Goal: Navigation & Orientation: Find specific page/section

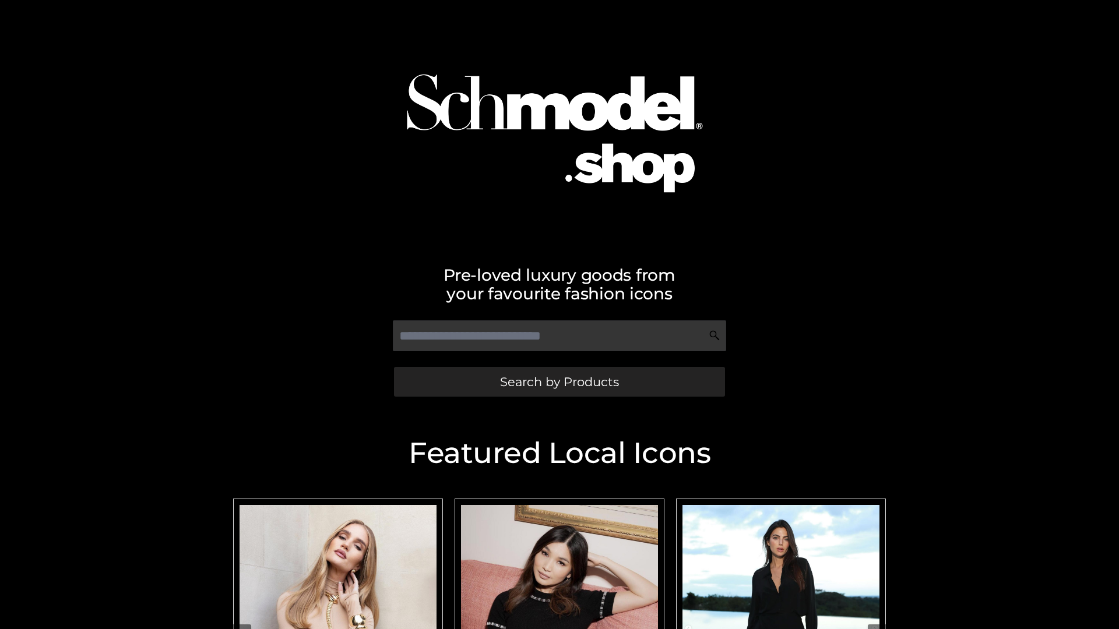
click at [559, 382] on span "Search by Products" at bounding box center [559, 382] width 119 height 12
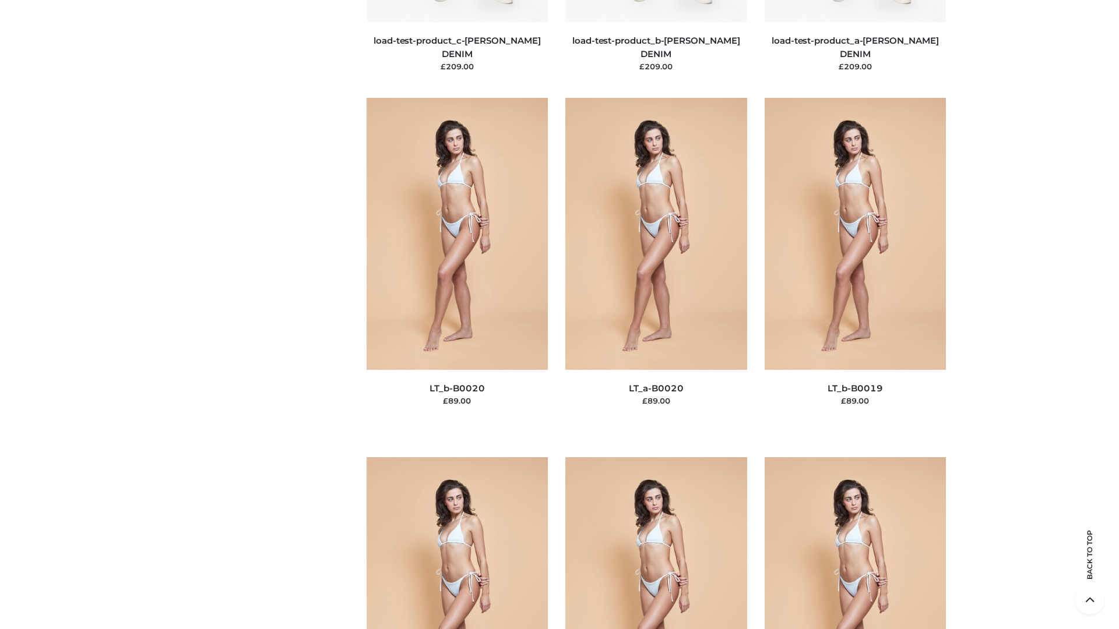
scroll to position [3829, 0]
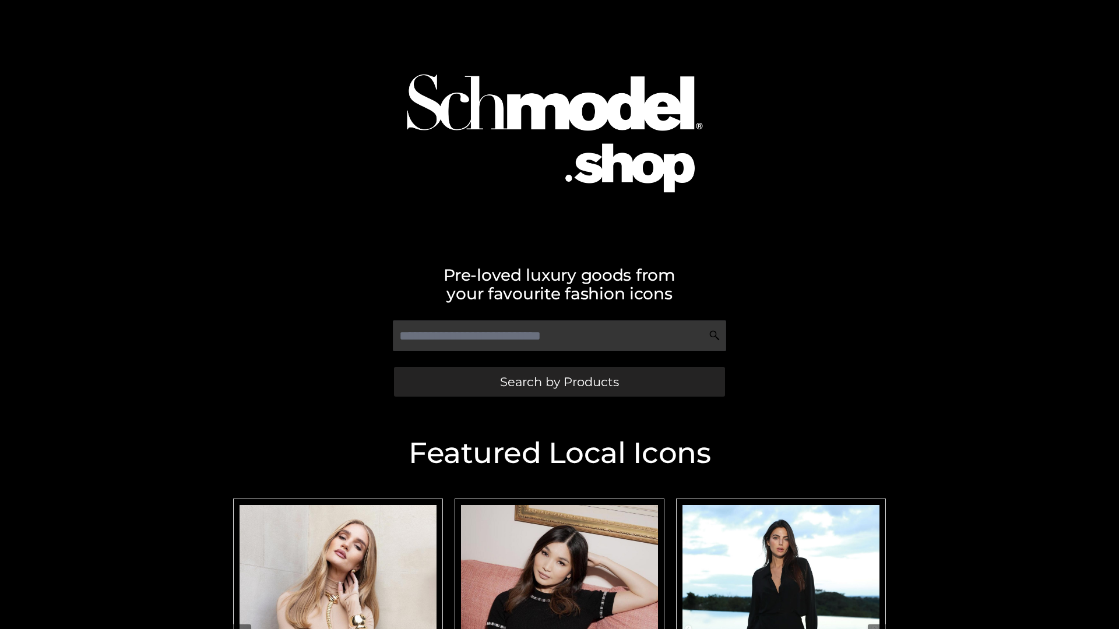
click at [559, 382] on span "Search by Products" at bounding box center [559, 382] width 119 height 12
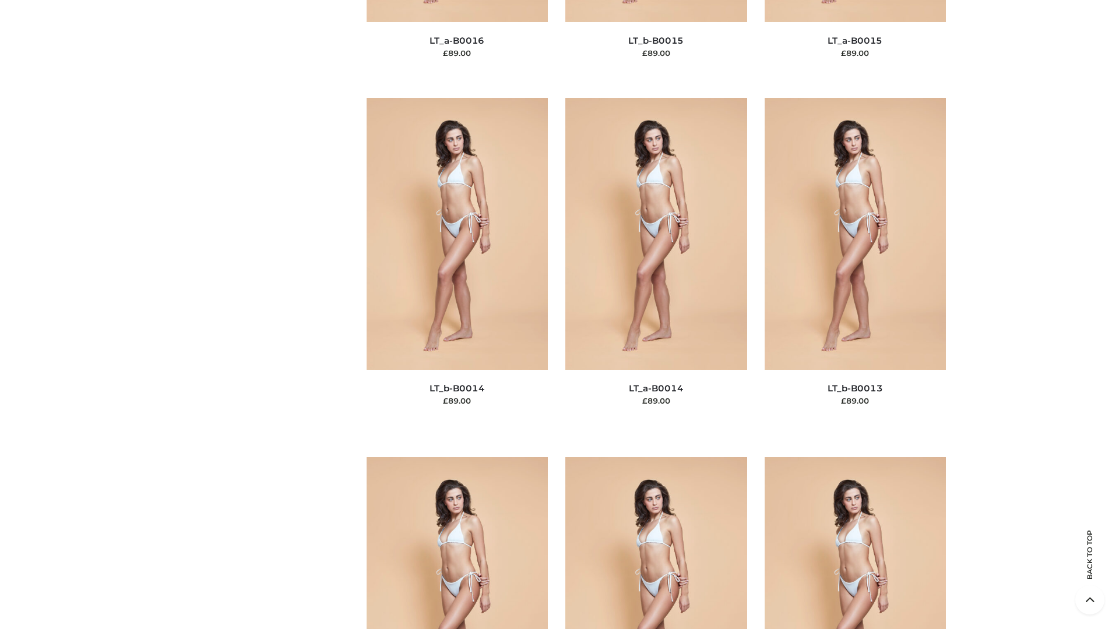
scroll to position [4144, 0]
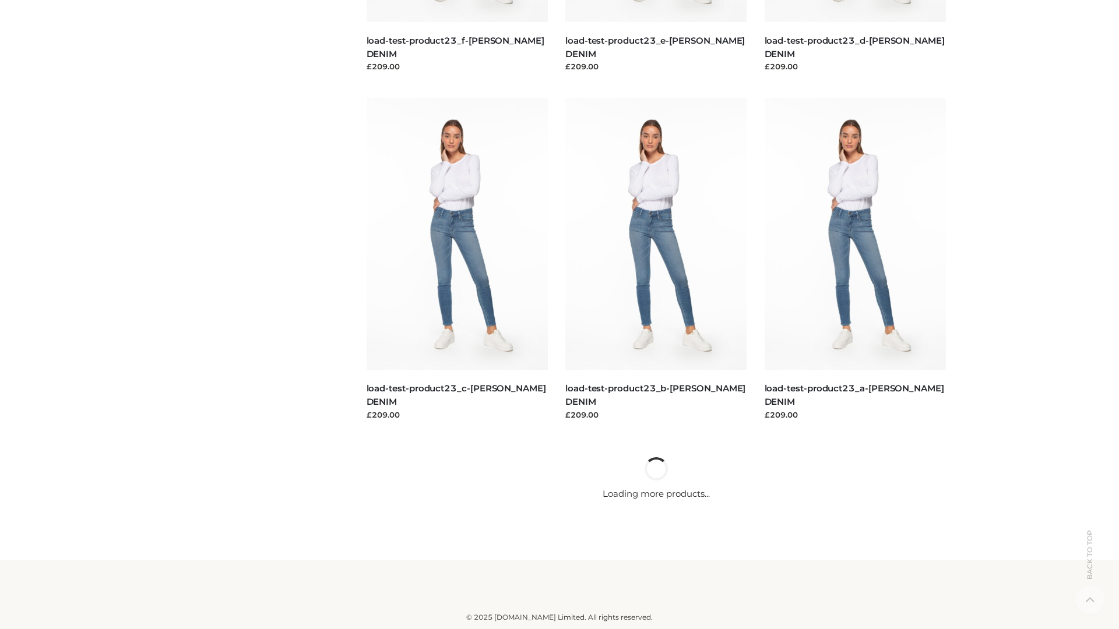
scroll to position [1022, 0]
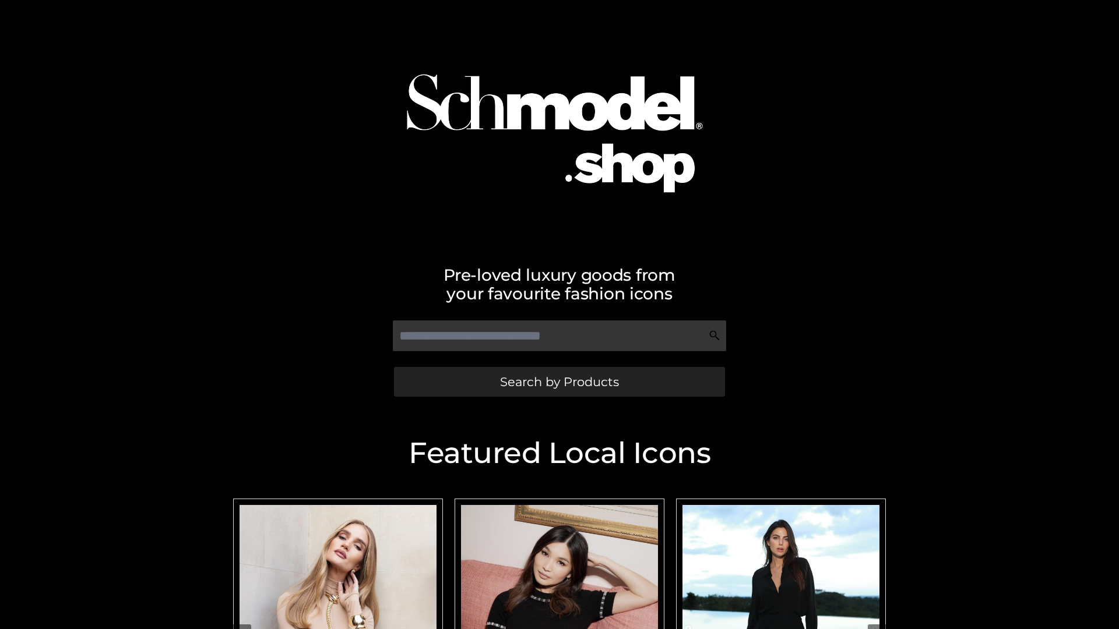
click at [559, 382] on span "Search by Products" at bounding box center [559, 382] width 119 height 12
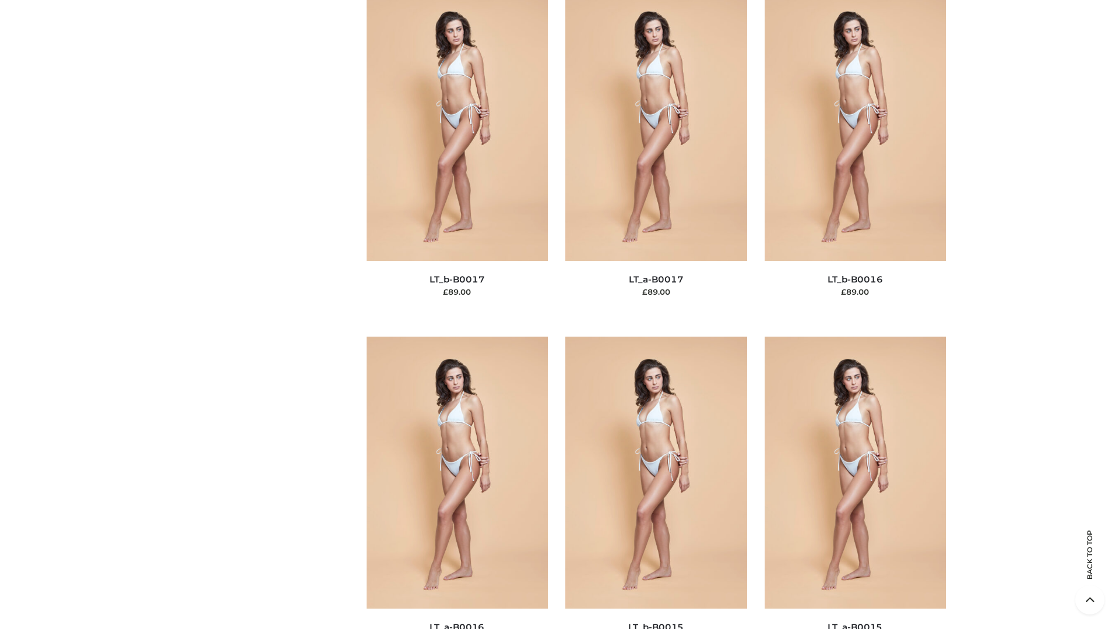
scroll to position [3829, 0]
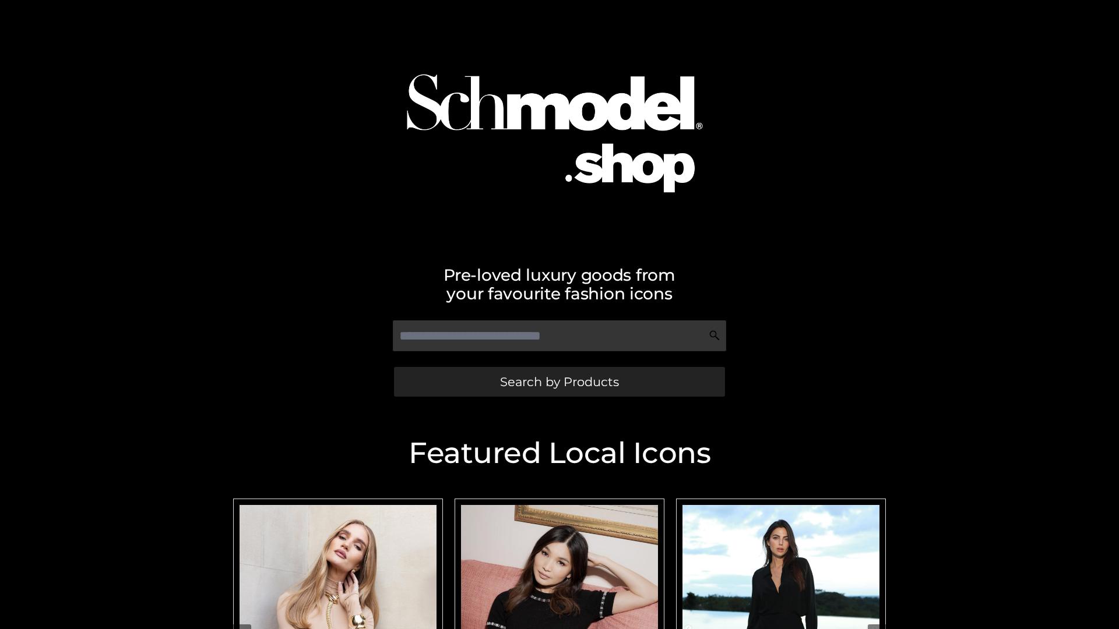
click at [559, 382] on span "Search by Products" at bounding box center [559, 382] width 119 height 12
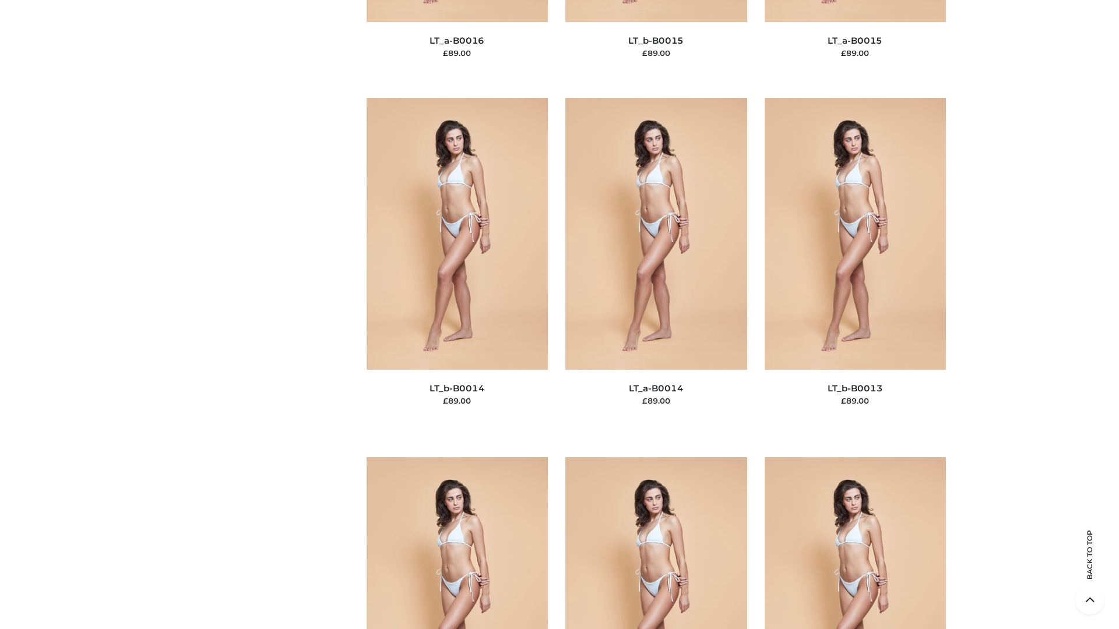
scroll to position [4144, 0]
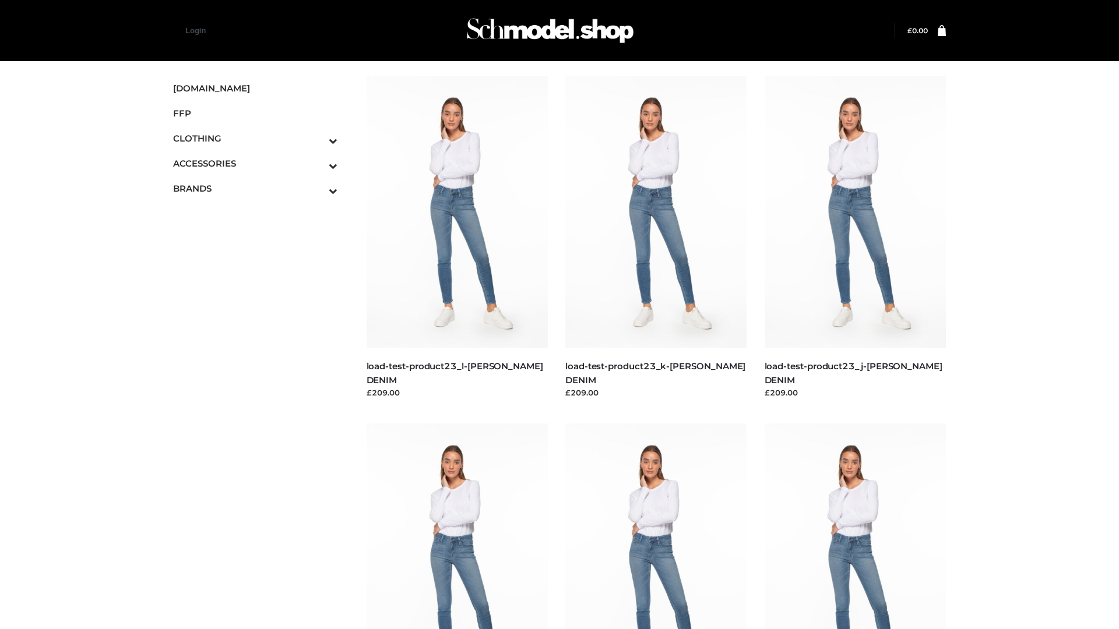
scroll to position [1022, 0]
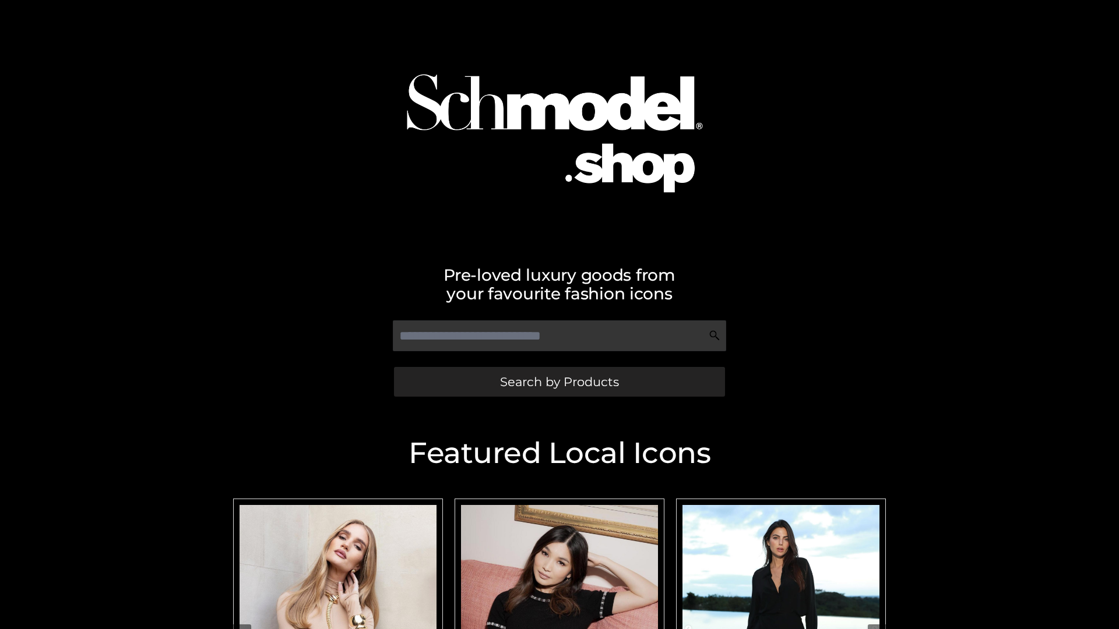
click at [559, 382] on span "Search by Products" at bounding box center [559, 382] width 119 height 12
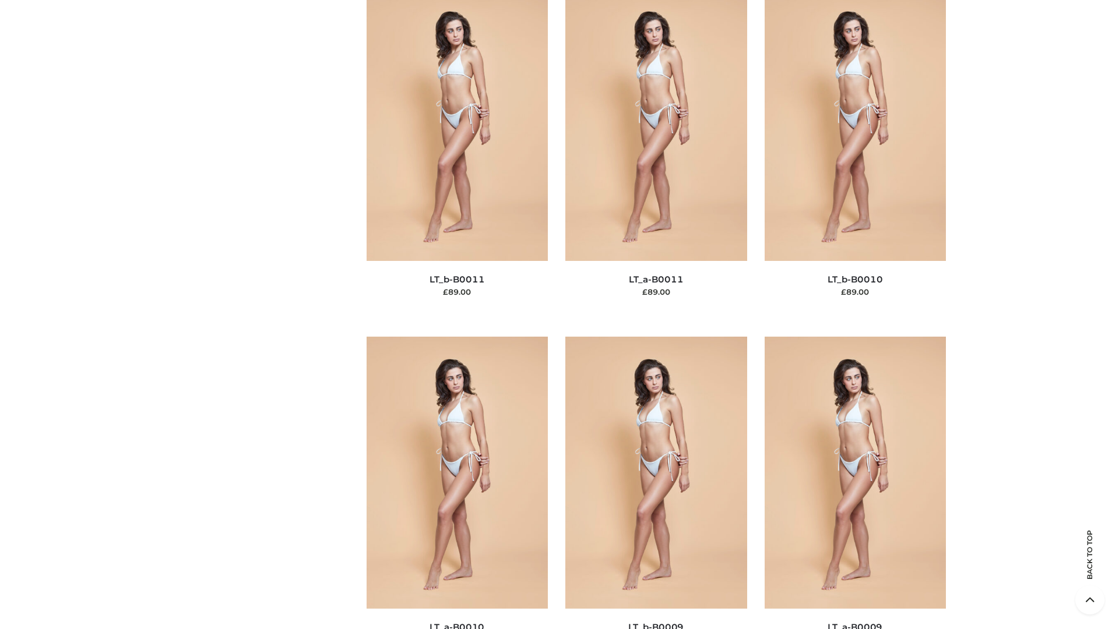
scroll to position [5232, 0]
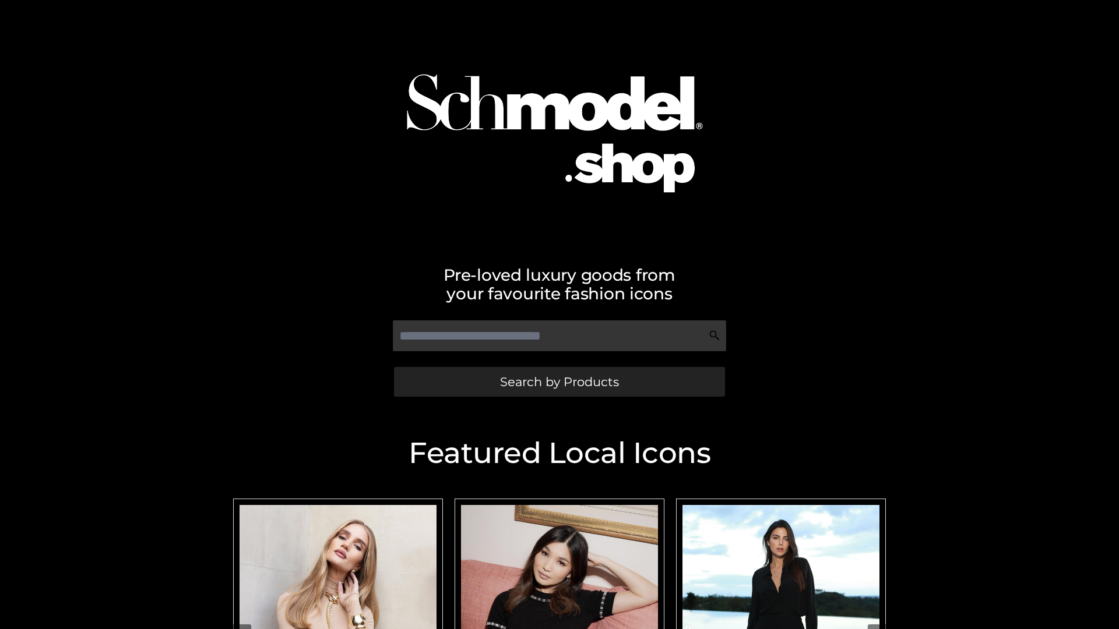
click at [559, 382] on span "Search by Products" at bounding box center [559, 382] width 119 height 12
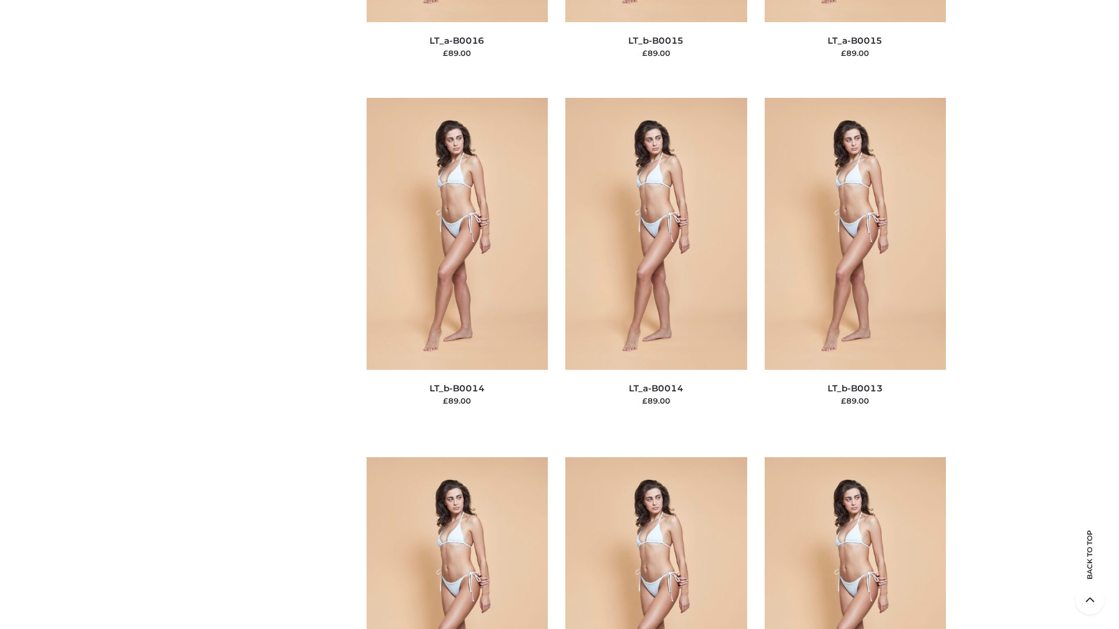
scroll to position [4144, 0]
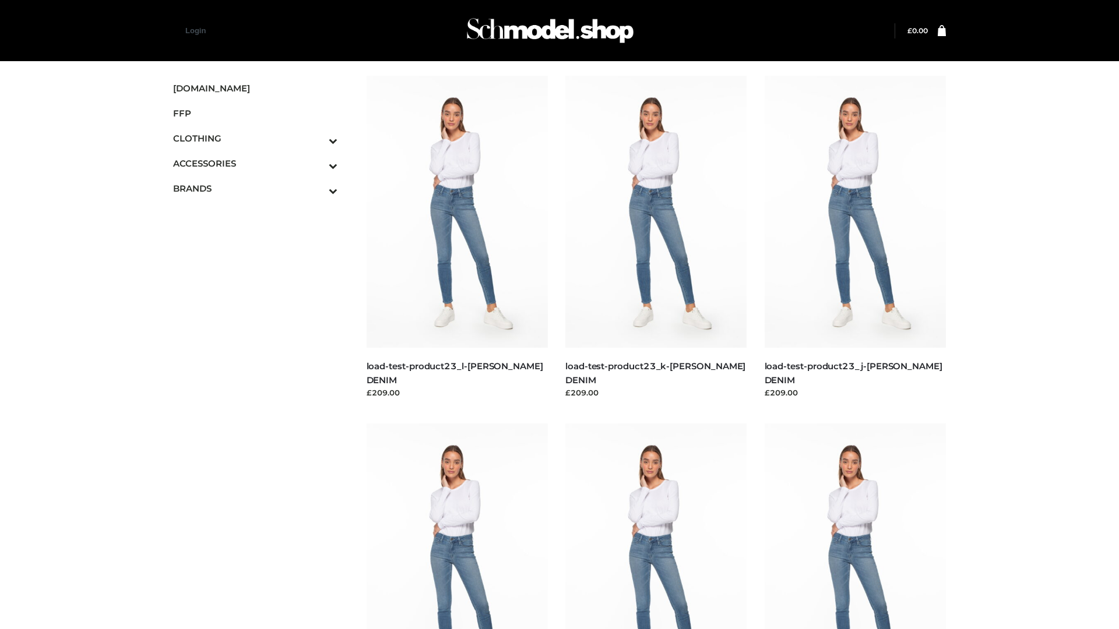
scroll to position [1022, 0]
